Goal: Task Accomplishment & Management: Use online tool/utility

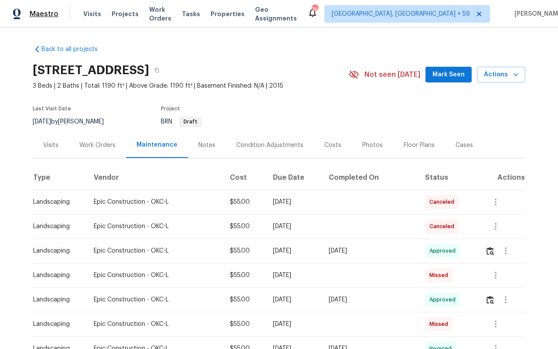
click at [46, 14] on span "Maestro" at bounding box center [44, 14] width 29 height 9
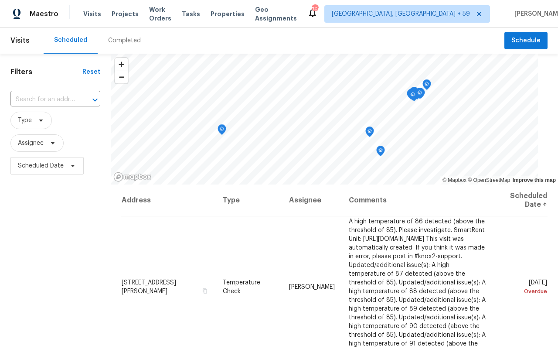
click at [110, 43] on div "Completed" at bounding box center [124, 40] width 33 height 9
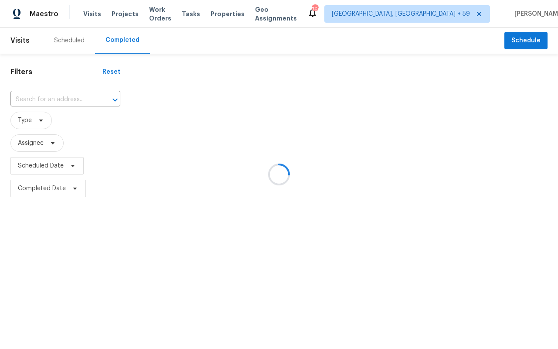
click at [85, 38] on div at bounding box center [279, 174] width 558 height 349
click at [69, 40] on div at bounding box center [279, 174] width 558 height 349
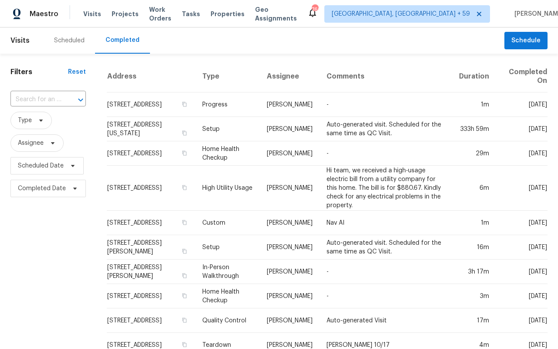
click at [119, 41] on div "Completed" at bounding box center [123, 40] width 34 height 9
click at [25, 125] on span "Type" at bounding box center [25, 120] width 14 height 9
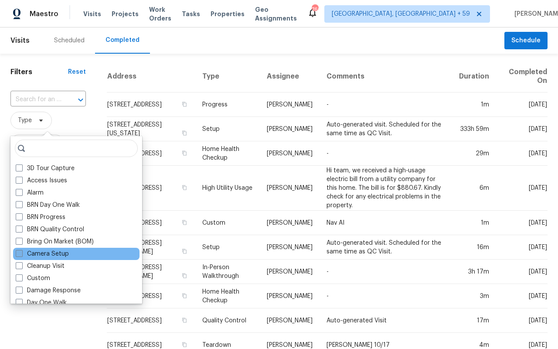
click at [17, 253] on span at bounding box center [19, 253] width 7 height 7
click at [17, 253] on input "Camera Setup" at bounding box center [19, 252] width 6 height 6
checkbox input "true"
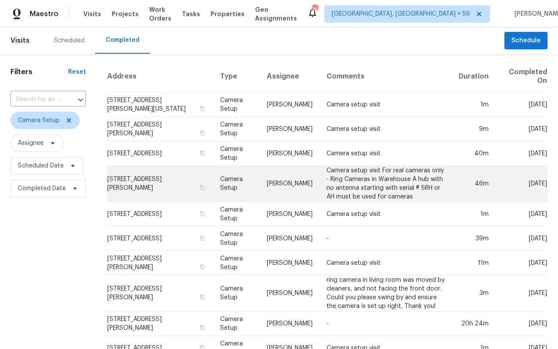
click at [153, 176] on td "51 Holt Rd NE, Marietta, GA 30068" at bounding box center [160, 184] width 106 height 36
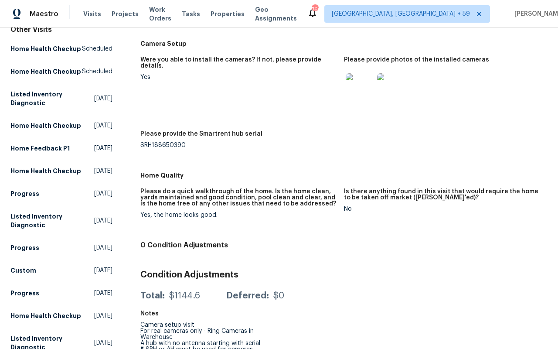
scroll to position [99, 0]
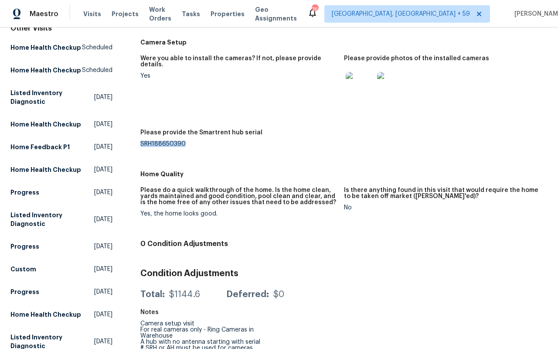
drag, startPoint x: 134, startPoint y: 142, endPoint x: 197, endPoint y: 142, distance: 62.8
click at [197, 142] on div "SRH188650390" at bounding box center [238, 144] width 197 height 6
click at [349, 92] on img at bounding box center [360, 86] width 28 height 28
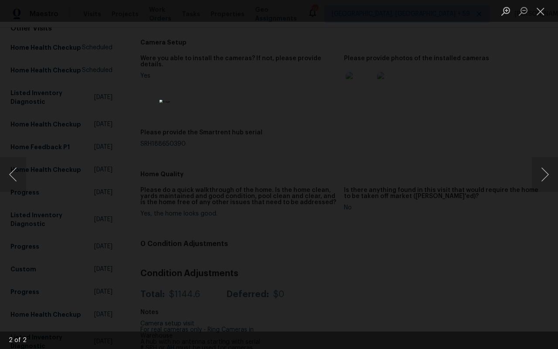
click at [119, 141] on div "Lightbox" at bounding box center [279, 174] width 558 height 349
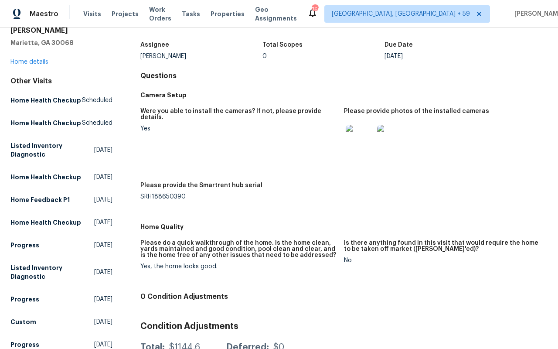
scroll to position [0, 0]
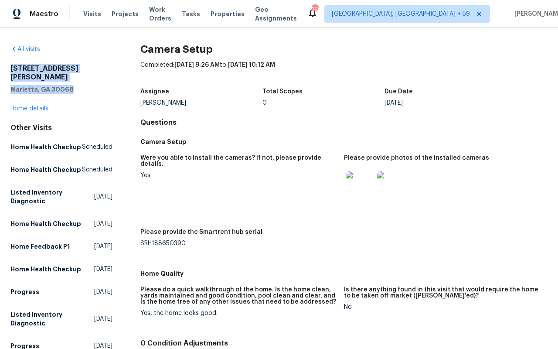
drag, startPoint x: 75, startPoint y: 82, endPoint x: 1, endPoint y: 69, distance: 74.7
click at [1, 69] on div "All visits 51 Holt Rd NE Marietta, GA 30068 Home details Other Visits Home Heal…" at bounding box center [279, 187] width 558 height 321
copy div "51 Holt Rd NE Marietta, GA 30068"
click at [40, 85] on h5 "Marietta, GA 30068" at bounding box center [61, 89] width 102 height 9
drag, startPoint x: 0, startPoint y: 69, endPoint x: 65, endPoint y: 69, distance: 64.5
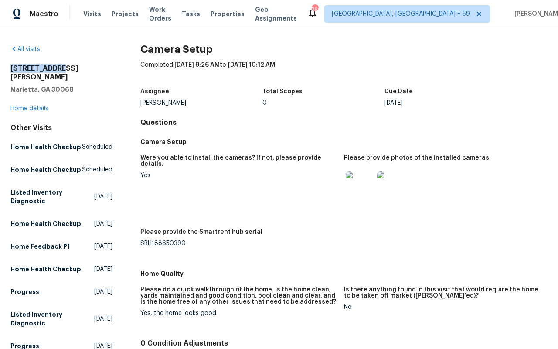
click at [65, 70] on div "All visits 51 Holt Rd NE Marietta, GA 30068 Home details Other Visits Home Heal…" at bounding box center [279, 187] width 558 height 321
click at [65, 69] on h2 "51 Holt Rd NE" at bounding box center [61, 72] width 102 height 17
drag, startPoint x: 71, startPoint y: 81, endPoint x: 0, endPoint y: 63, distance: 73.3
click at [0, 63] on div "All visits 51 Holt Rd NE Marietta, GA 30068 Home details Other Visits Home Heal…" at bounding box center [279, 187] width 558 height 321
copy div "51 Holt Rd NE Marietta, GA 30068"
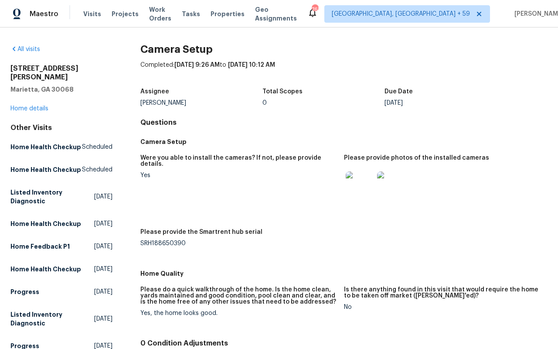
click at [141, 243] on div "SRH188650390" at bounding box center [238, 243] width 197 height 6
click at [21, 50] on link "All visits" at bounding box center [25, 49] width 30 height 6
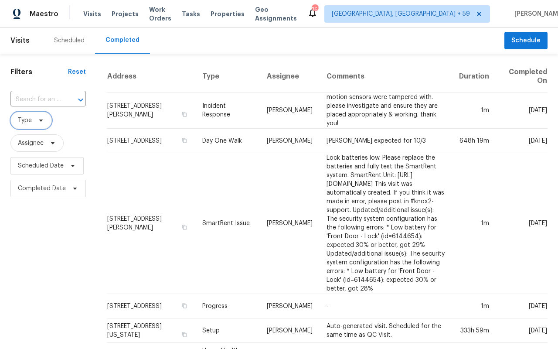
click at [37, 121] on icon at bounding box center [40, 120] width 7 height 7
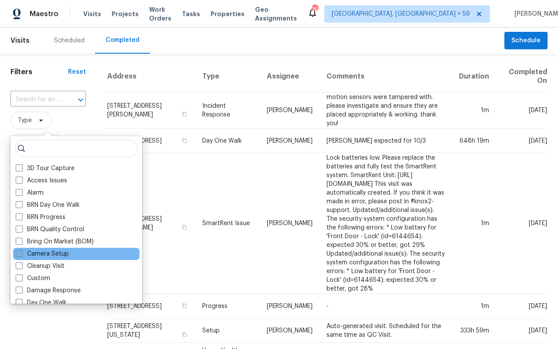
click at [18, 253] on span at bounding box center [19, 253] width 7 height 7
click at [18, 253] on input "Camera Setup" at bounding box center [19, 252] width 6 height 6
checkbox input "true"
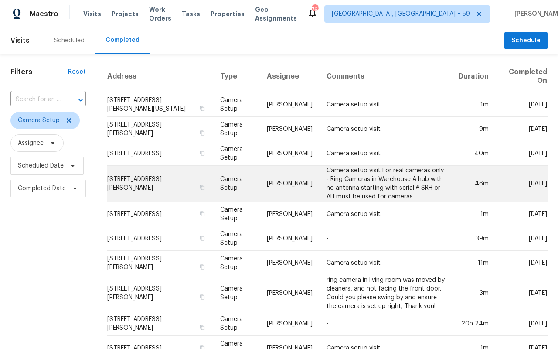
click at [344, 178] on td "Camera setup visit For real cameras only - Ring Cameras in Warehouse A hub with…" at bounding box center [386, 184] width 132 height 36
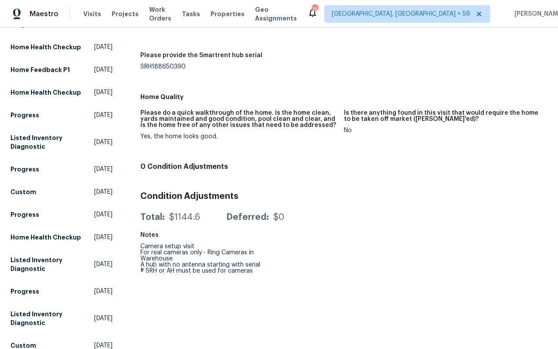
scroll to position [158, 0]
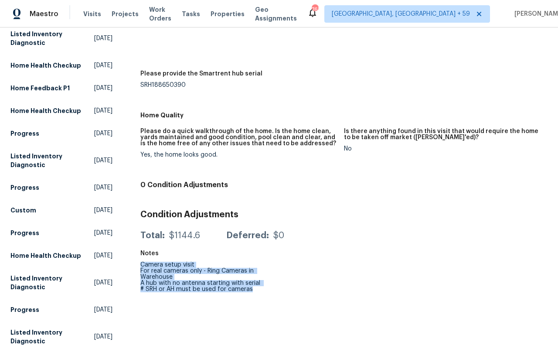
drag, startPoint x: 263, startPoint y: 289, endPoint x: 136, endPoint y: 261, distance: 130.3
copy figure "Camera setup visit For real cameras only - Ring Cameras in Warehouse A hub with…"
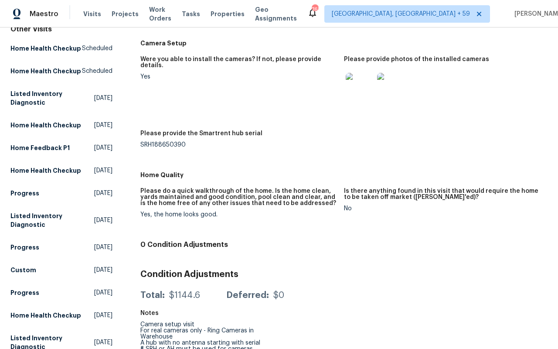
scroll to position [0, 0]
